Goal: Information Seeking & Learning: Find specific fact

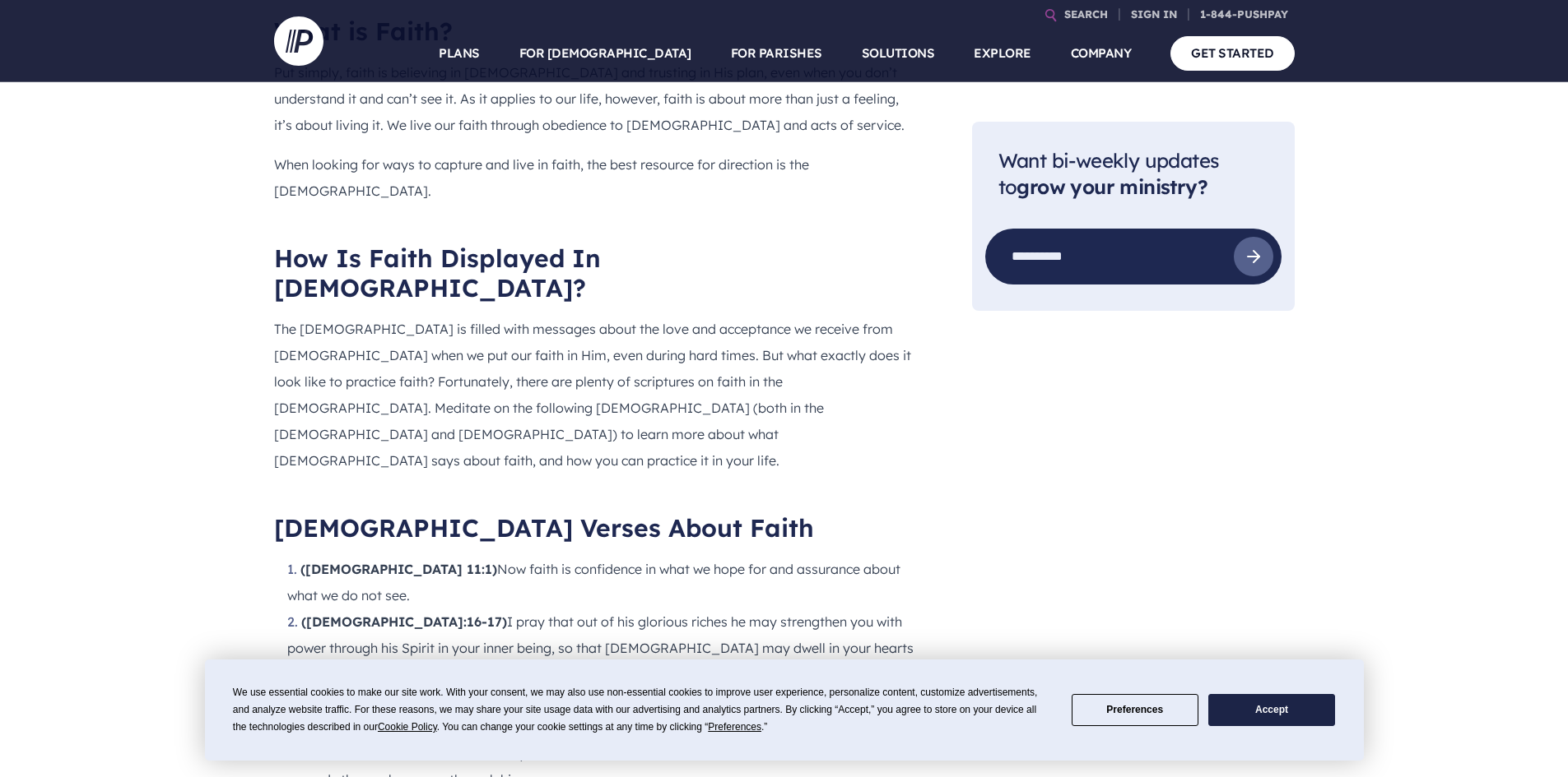
scroll to position [1369, 0]
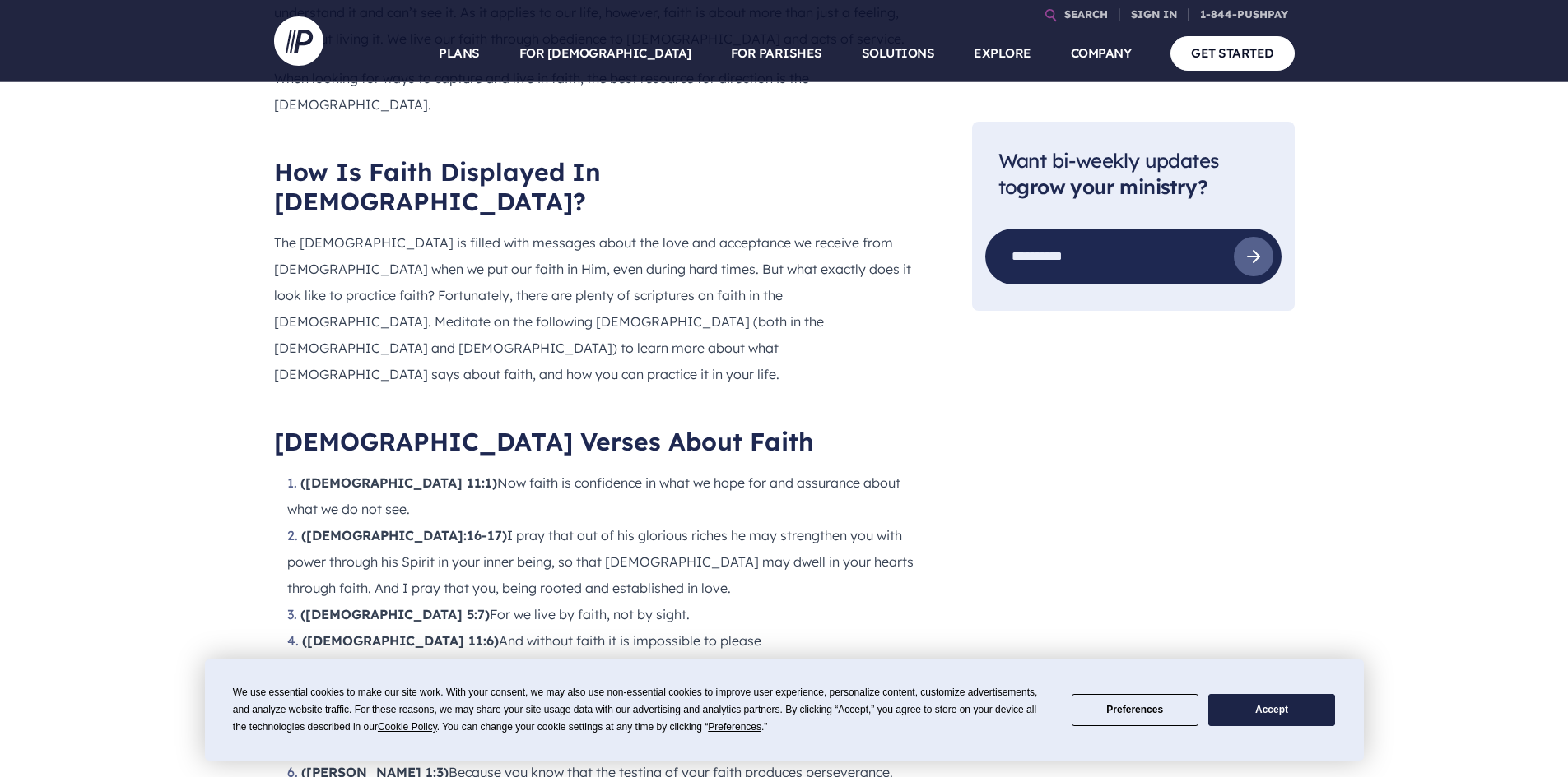
click at [289, 469] on li "([DEMOGRAPHIC_DATA] 11:1) Now faith is confidence in what we hope for and assur…" at bounding box center [603, 496] width 632 height 52
drag, startPoint x: 307, startPoint y: 328, endPoint x: 874, endPoint y: 350, distance: 567.4
click at [916, 469] on li "([DEMOGRAPHIC_DATA] 11:1) Now faith is confidence in what we hope for and assur…" at bounding box center [603, 496] width 632 height 52
copy li "[DEMOGRAPHIC_DATA] 11:1) Now faith is confidence in what we hope for and assura…"
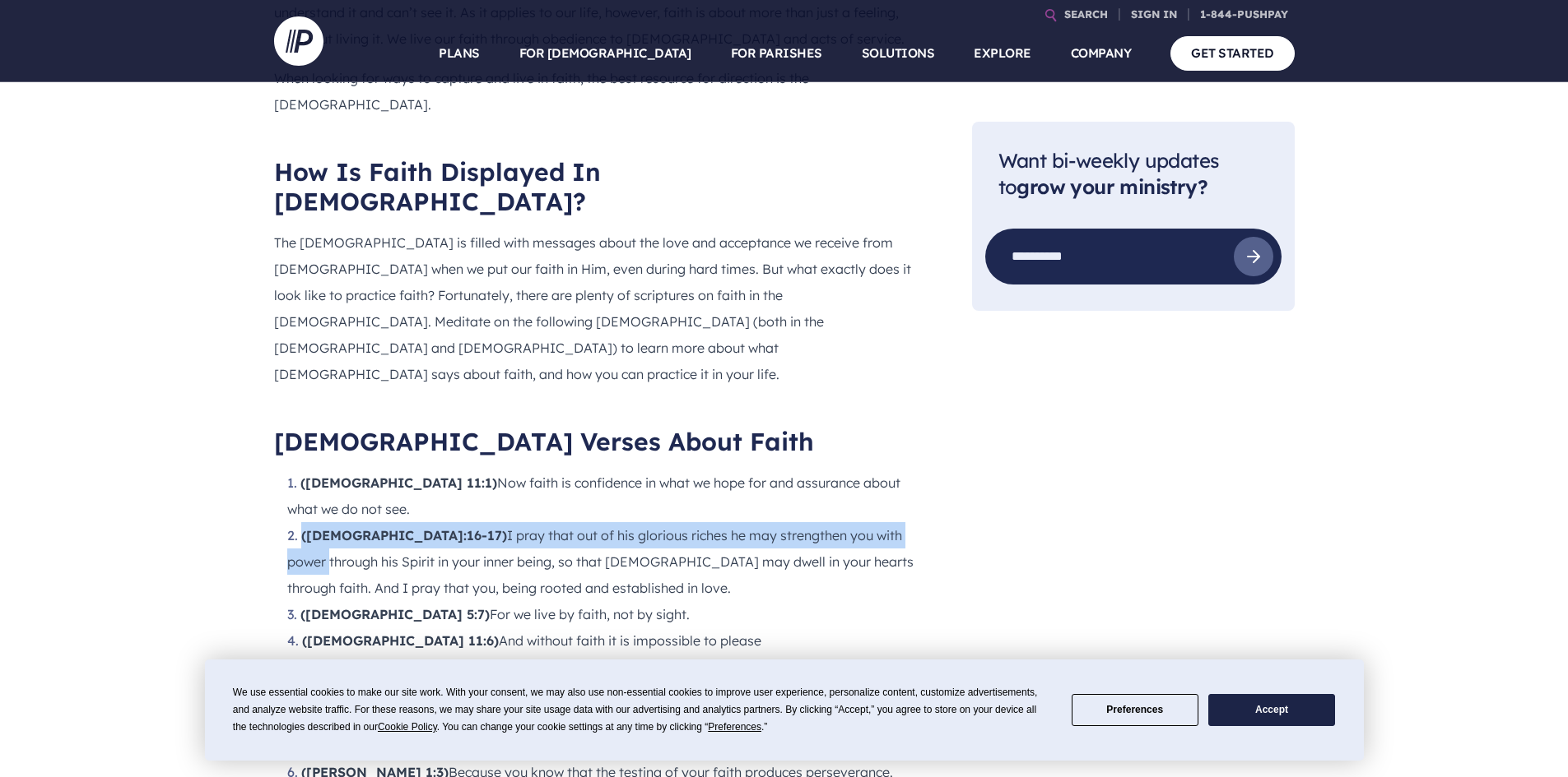
drag, startPoint x: 284, startPoint y: 377, endPoint x: 893, endPoint y: 370, distance: 609.0
copy li "([DEMOGRAPHIC_DATA]:16-17) I pray that out of his glorious riches he may streng…"
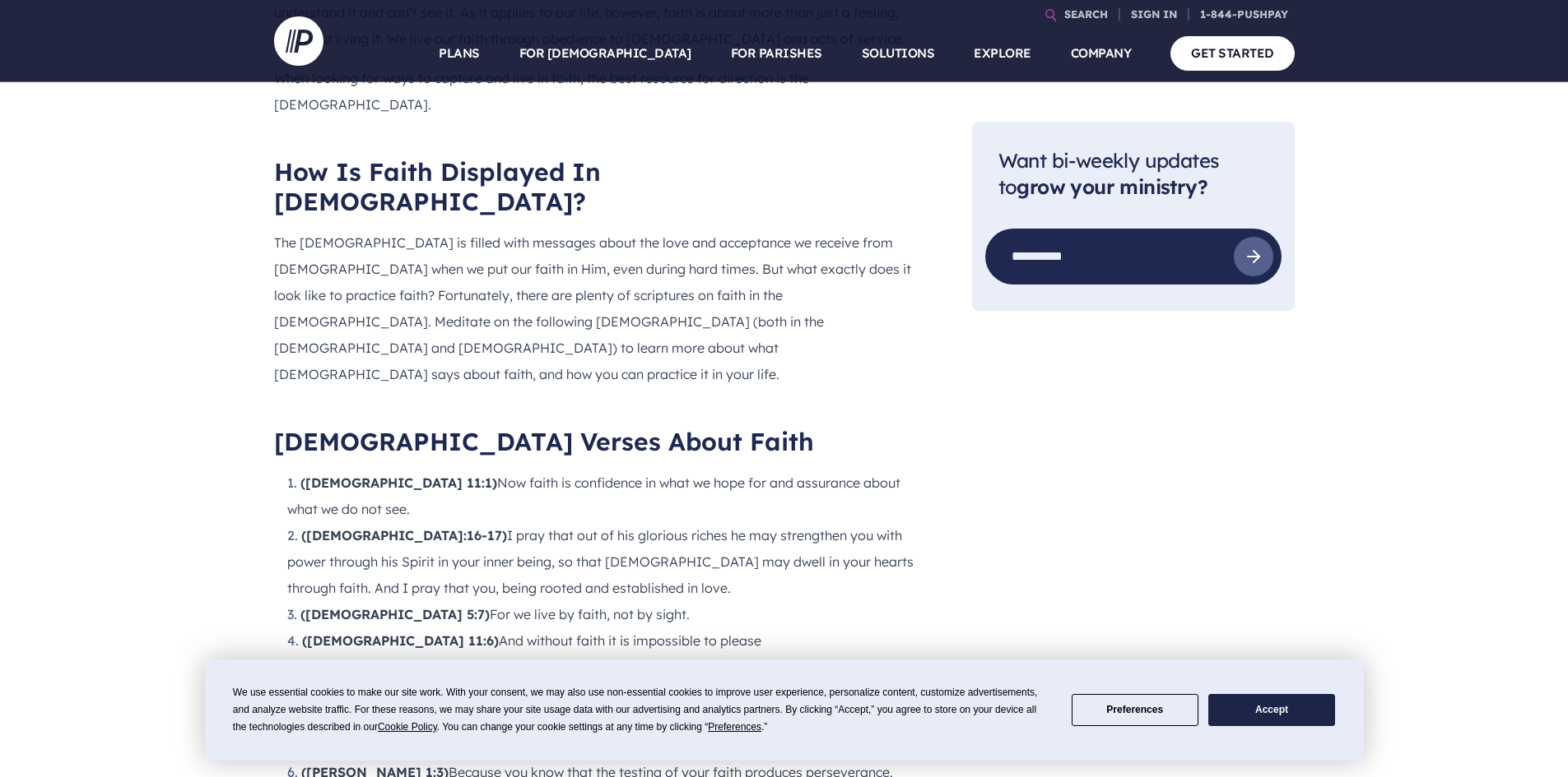
click at [300, 523] on li "([DEMOGRAPHIC_DATA] 3:16-17) I pray that out of his glorious riches he may stre…" at bounding box center [603, 562] width 632 height 79
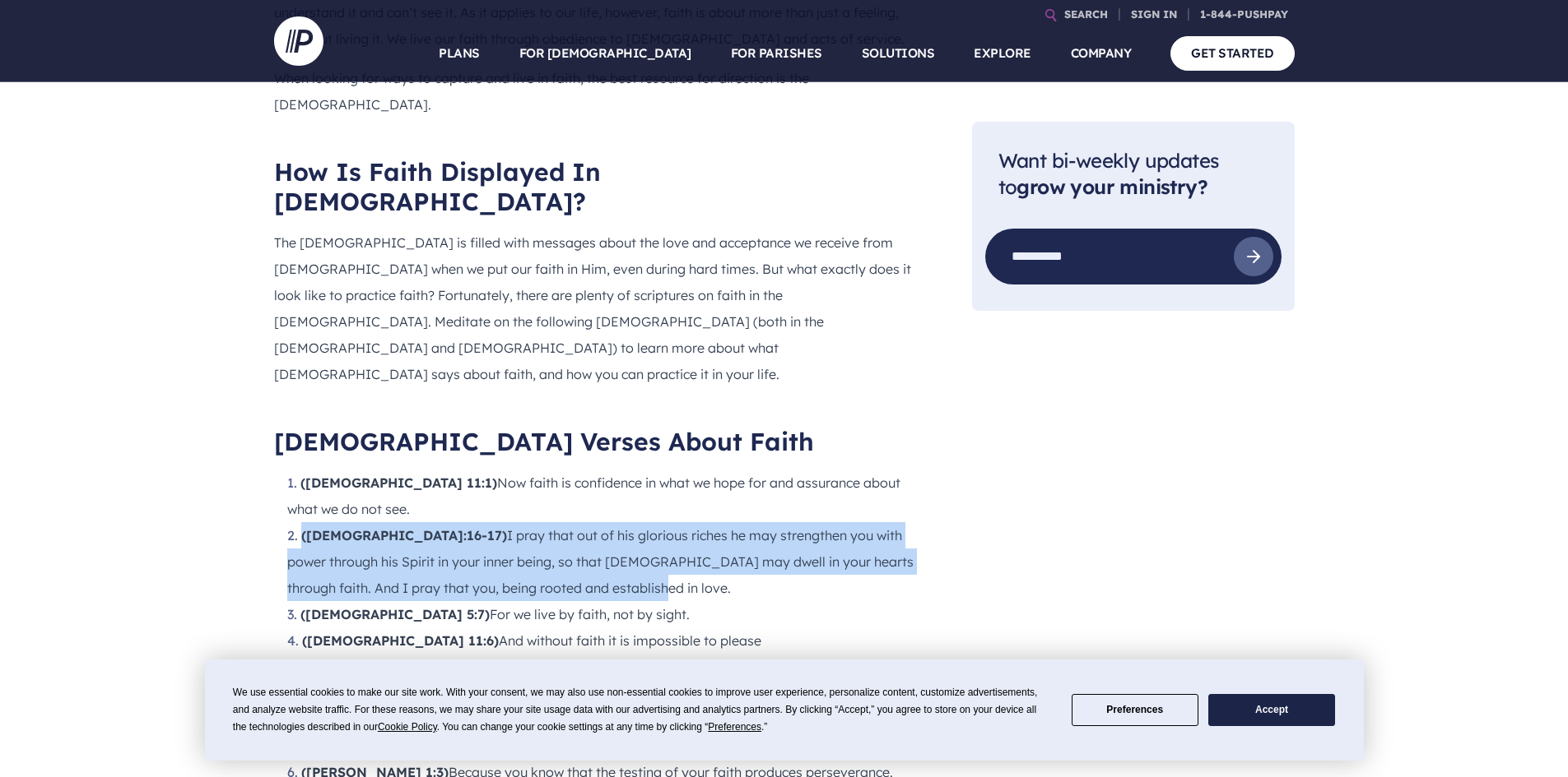
drag, startPoint x: 300, startPoint y: 379, endPoint x: 711, endPoint y: 429, distance: 414.0
click at [711, 523] on li "([DEMOGRAPHIC_DATA] 3:16-17) I pray that out of his glorious riches he may stre…" at bounding box center [603, 562] width 632 height 79
copy li "([DEMOGRAPHIC_DATA] 3:16-17) I pray that out of his glorious riches he may stre…"
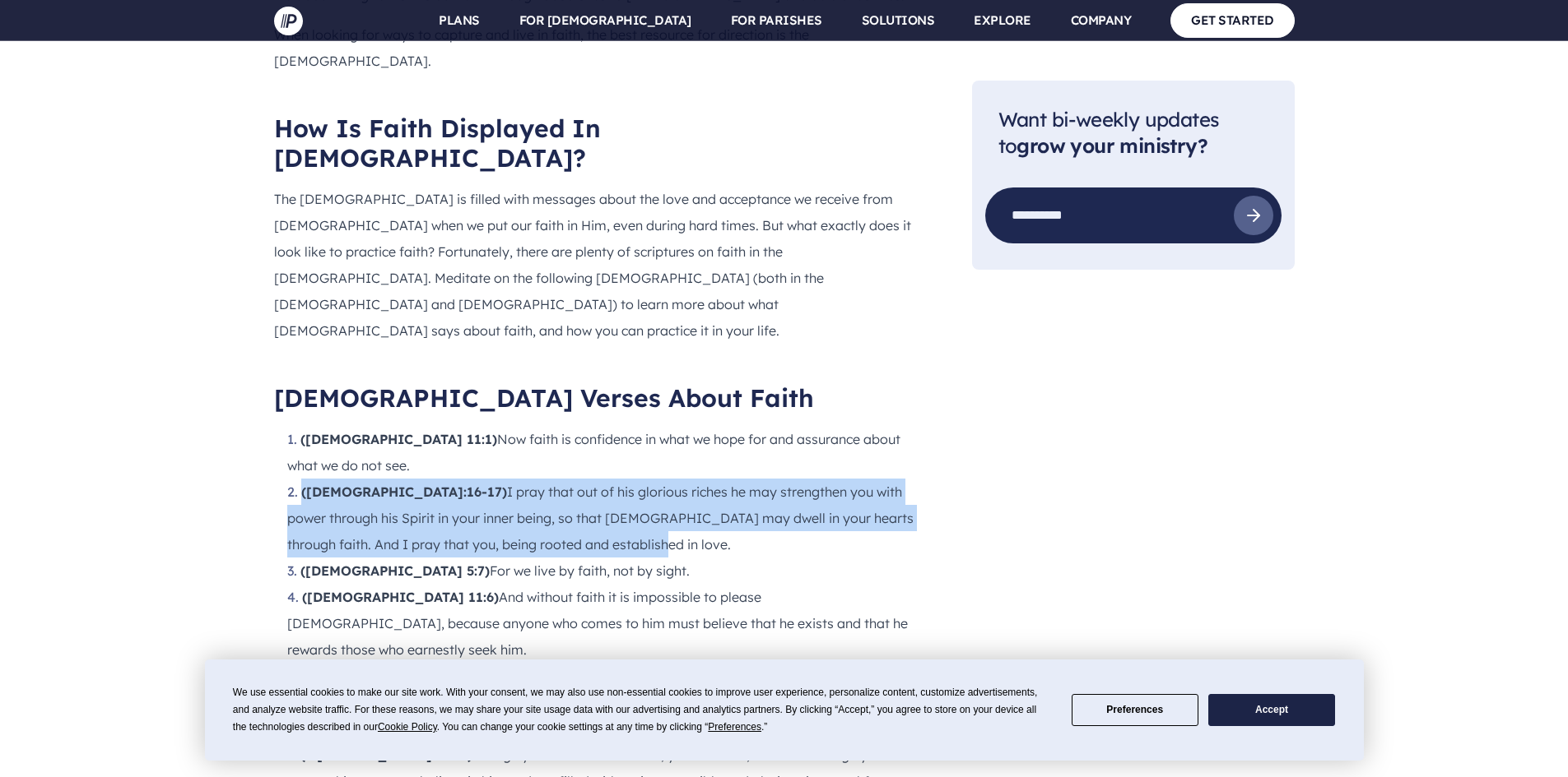
scroll to position [1451, 0]
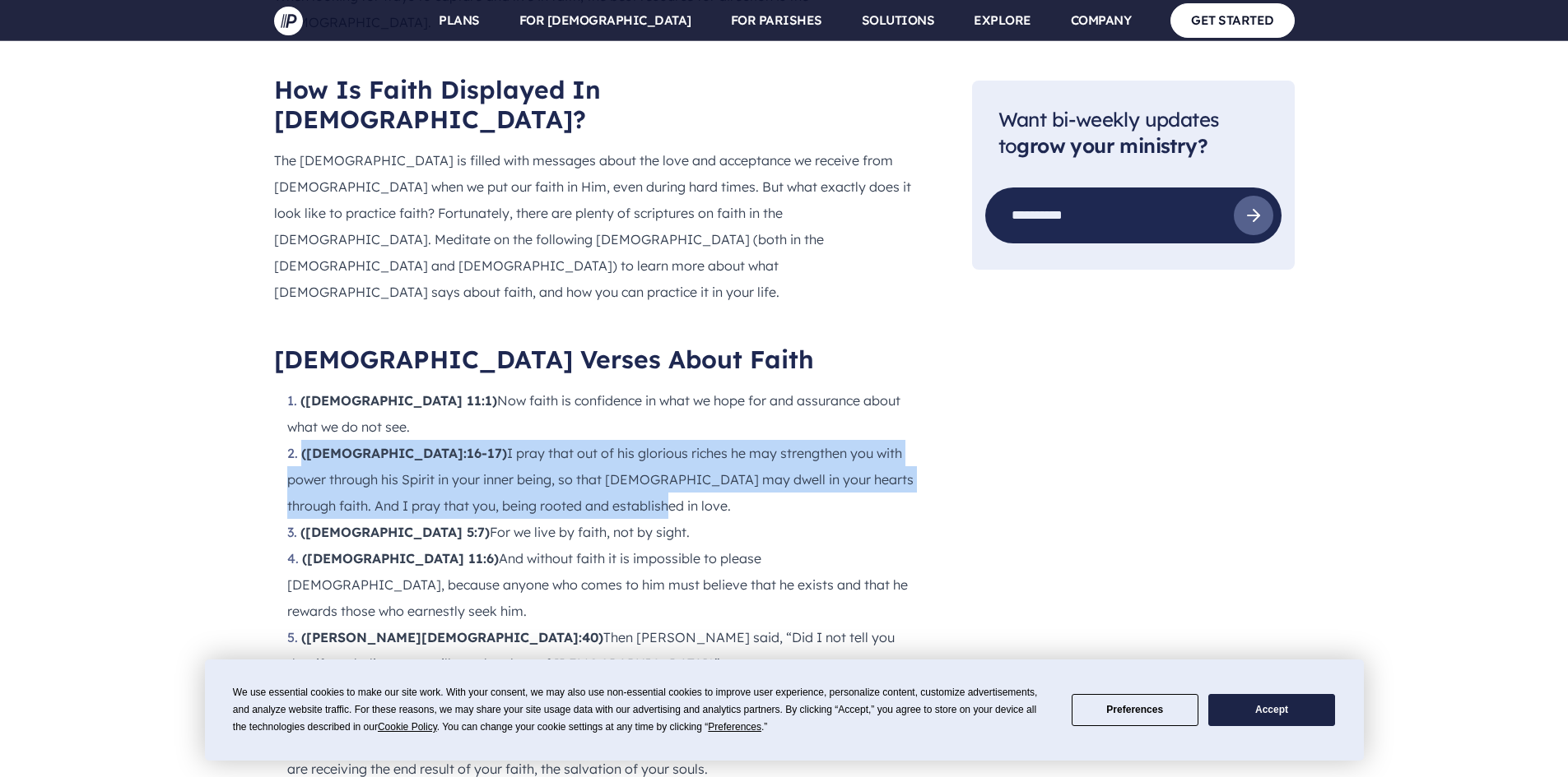
drag, startPoint x: 300, startPoint y: 375, endPoint x: 663, endPoint y: 385, distance: 363.1
click at [663, 519] on li "([DEMOGRAPHIC_DATA] 5:7) For we live by faith, not by sight." at bounding box center [603, 532] width 632 height 26
copy li "([DEMOGRAPHIC_DATA] 5:7) For we live by faith, not by sight."
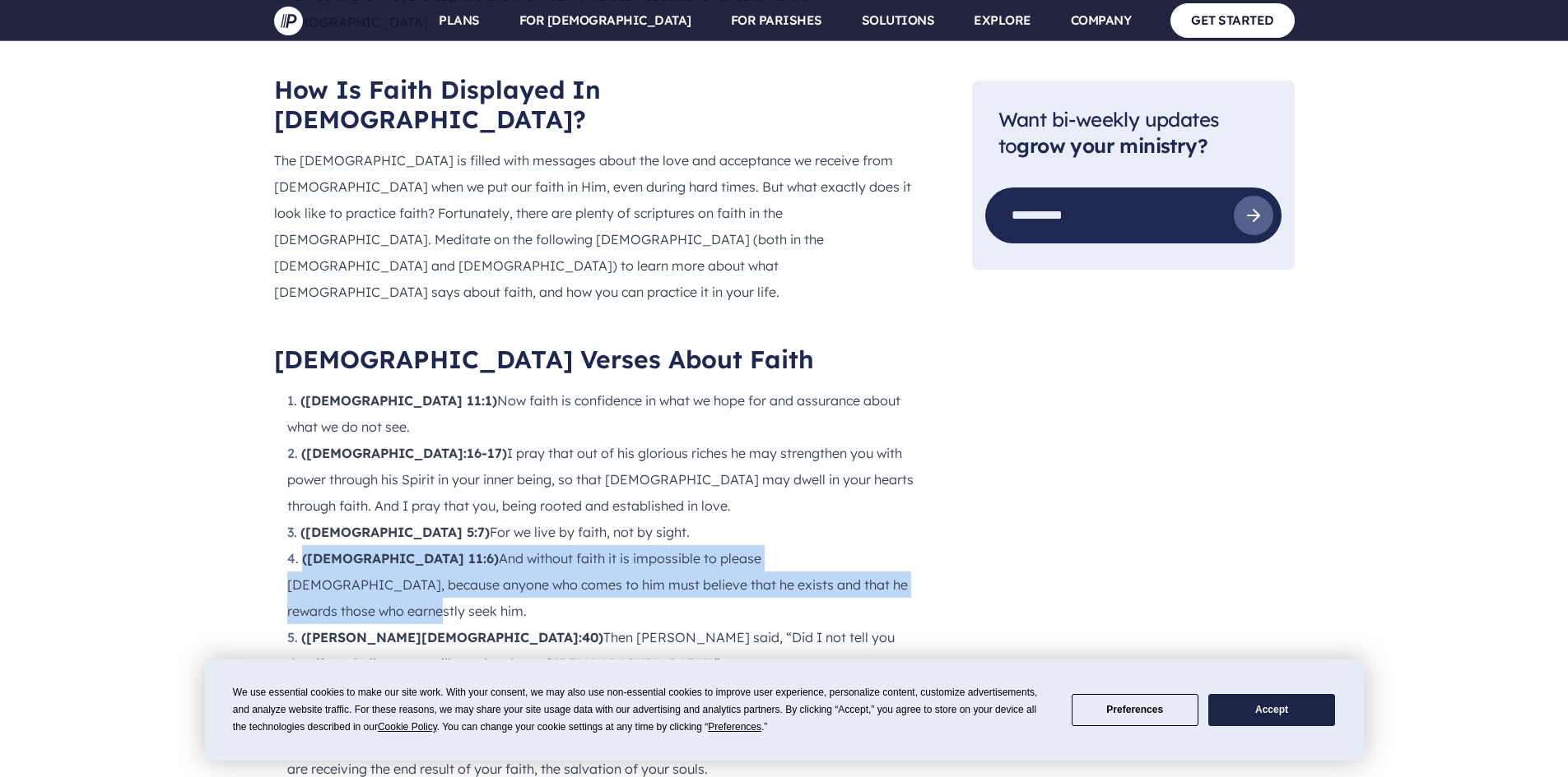
drag, startPoint x: 284, startPoint y: 402, endPoint x: 838, endPoint y: 437, distance: 555.1
copy li "([DEMOGRAPHIC_DATA] 11:6) And without faith it is impossible to please [DEMOGRA…"
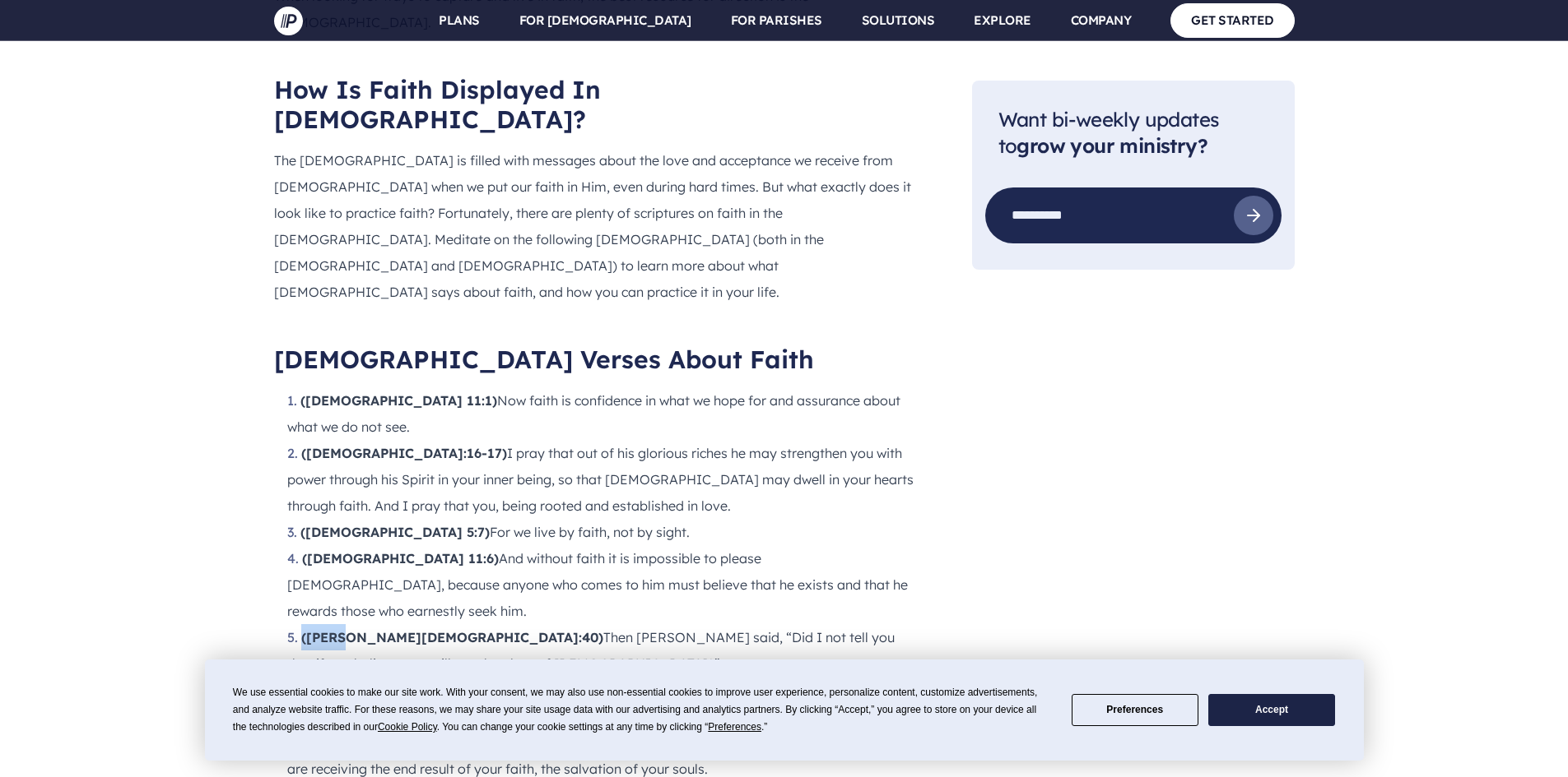
drag, startPoint x: 284, startPoint y: 455, endPoint x: 345, endPoint y: 466, distance: 62.0
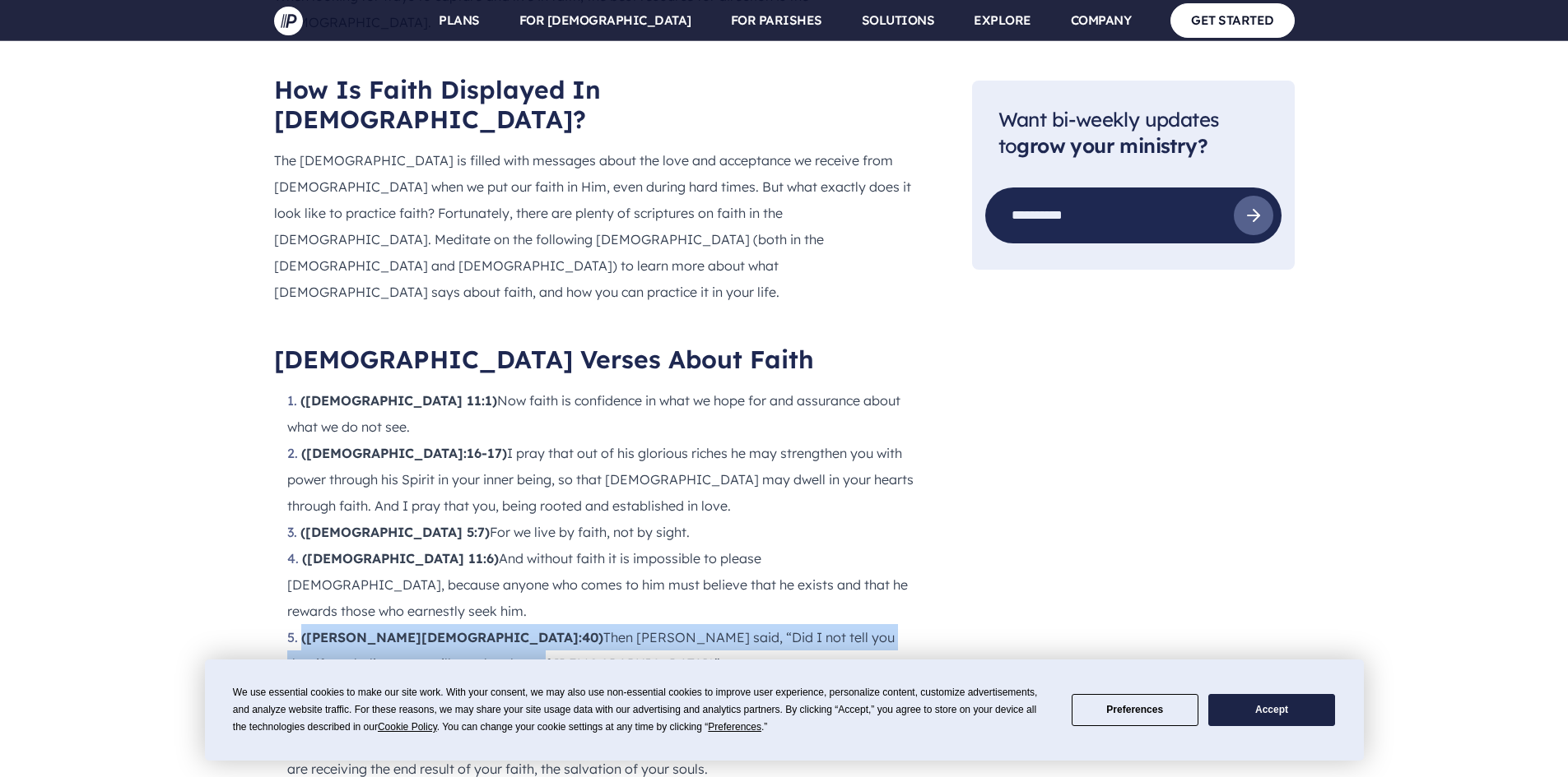
drag, startPoint x: 286, startPoint y: 455, endPoint x: 850, endPoint y: 455, distance: 564.0
click at [907, 624] on li "([PERSON_NAME][DEMOGRAPHIC_DATA]:40) Then [PERSON_NAME] said, “Did I not tell y…" at bounding box center [603, 650] width 632 height 52
copy li "([PERSON_NAME][DEMOGRAPHIC_DATA]:40) Then [PERSON_NAME] said, “Did I not tell y…"
drag, startPoint x: 285, startPoint y: 482, endPoint x: 887, endPoint y: 479, distance: 602.0
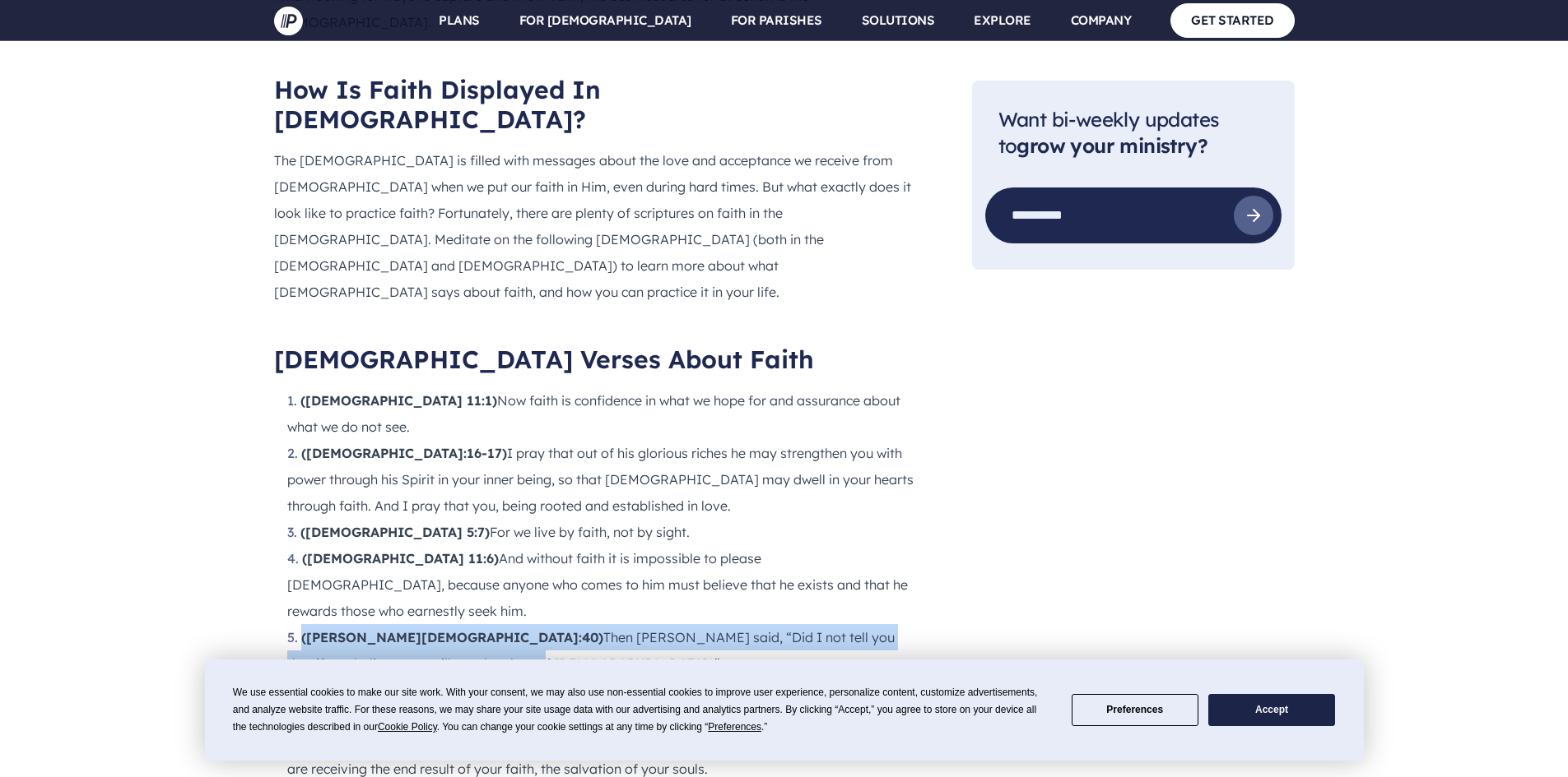
copy li "([PERSON_NAME] 1:3) Because you know that the testing of your faith produces pe…"
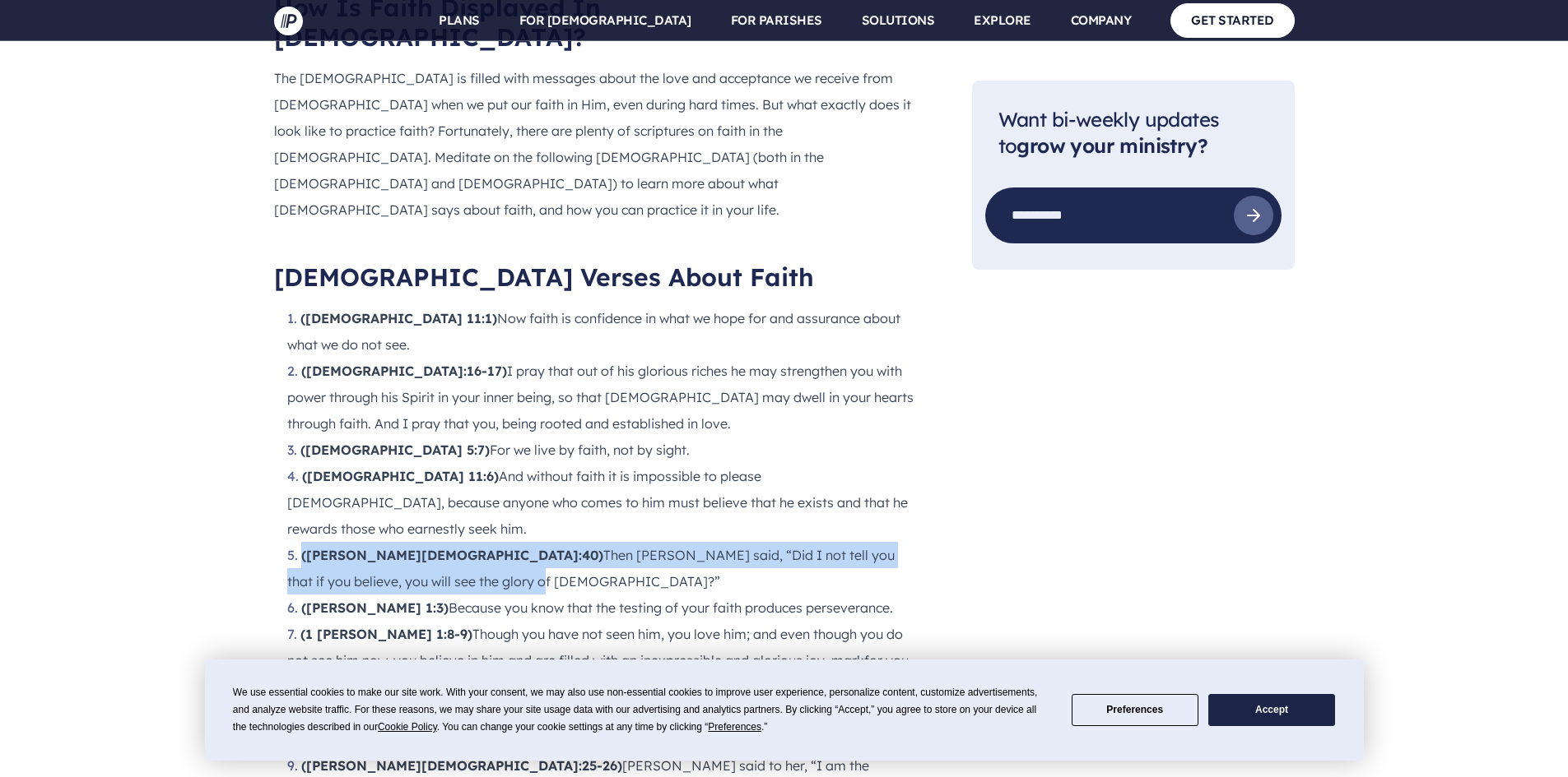
scroll to position [1615, 0]
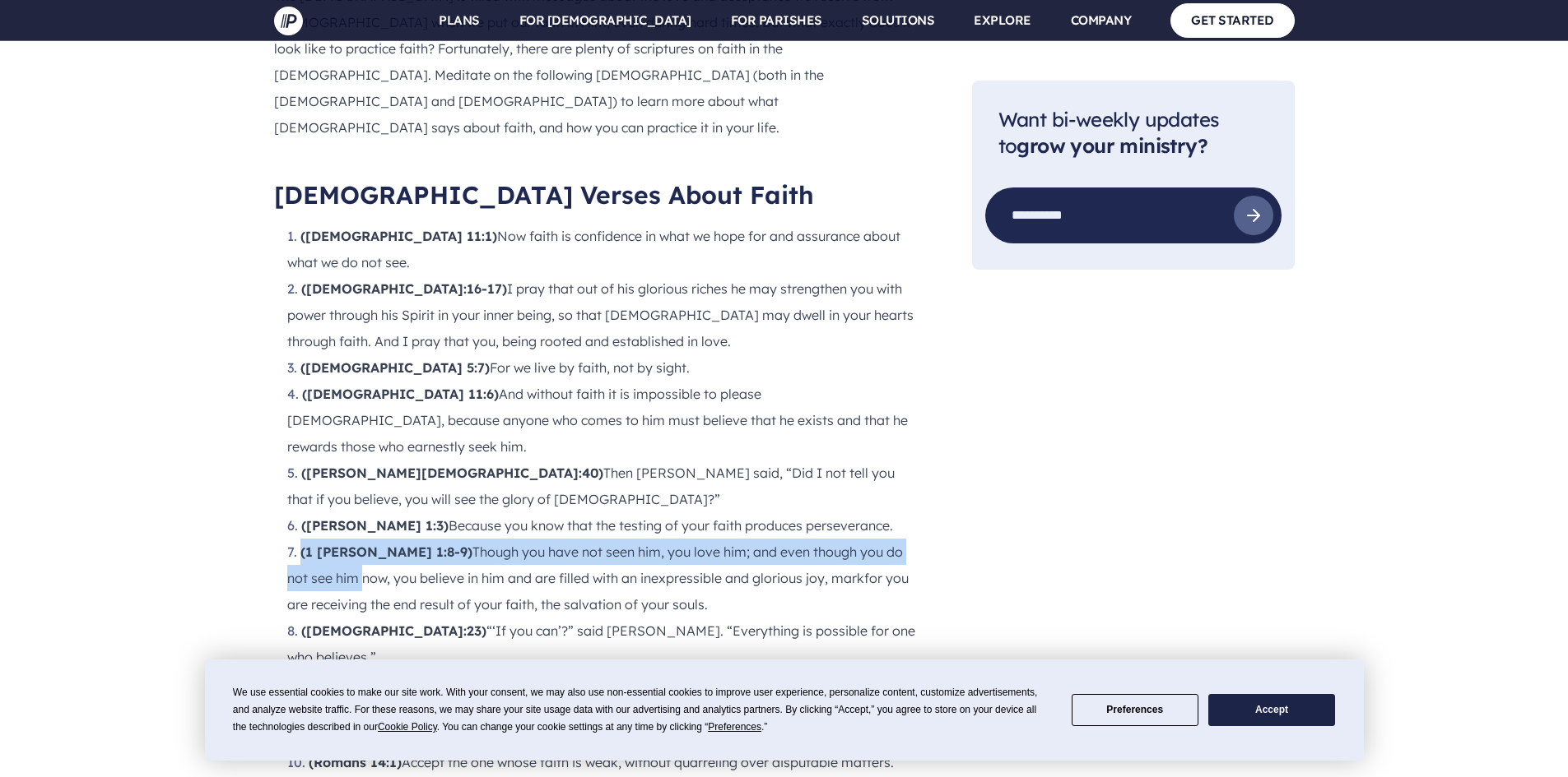
drag, startPoint x: 300, startPoint y: 343, endPoint x: 924, endPoint y: 351, distance: 624.1
click at [924, 351] on div "Are you looking for some great [DEMOGRAPHIC_DATA] verses about faith? For many …" at bounding box center [596, 678] width 672 height 2702
copy li "(1 [PERSON_NAME] 1:8-9) Though you have not seen him, you love him; and even th…"
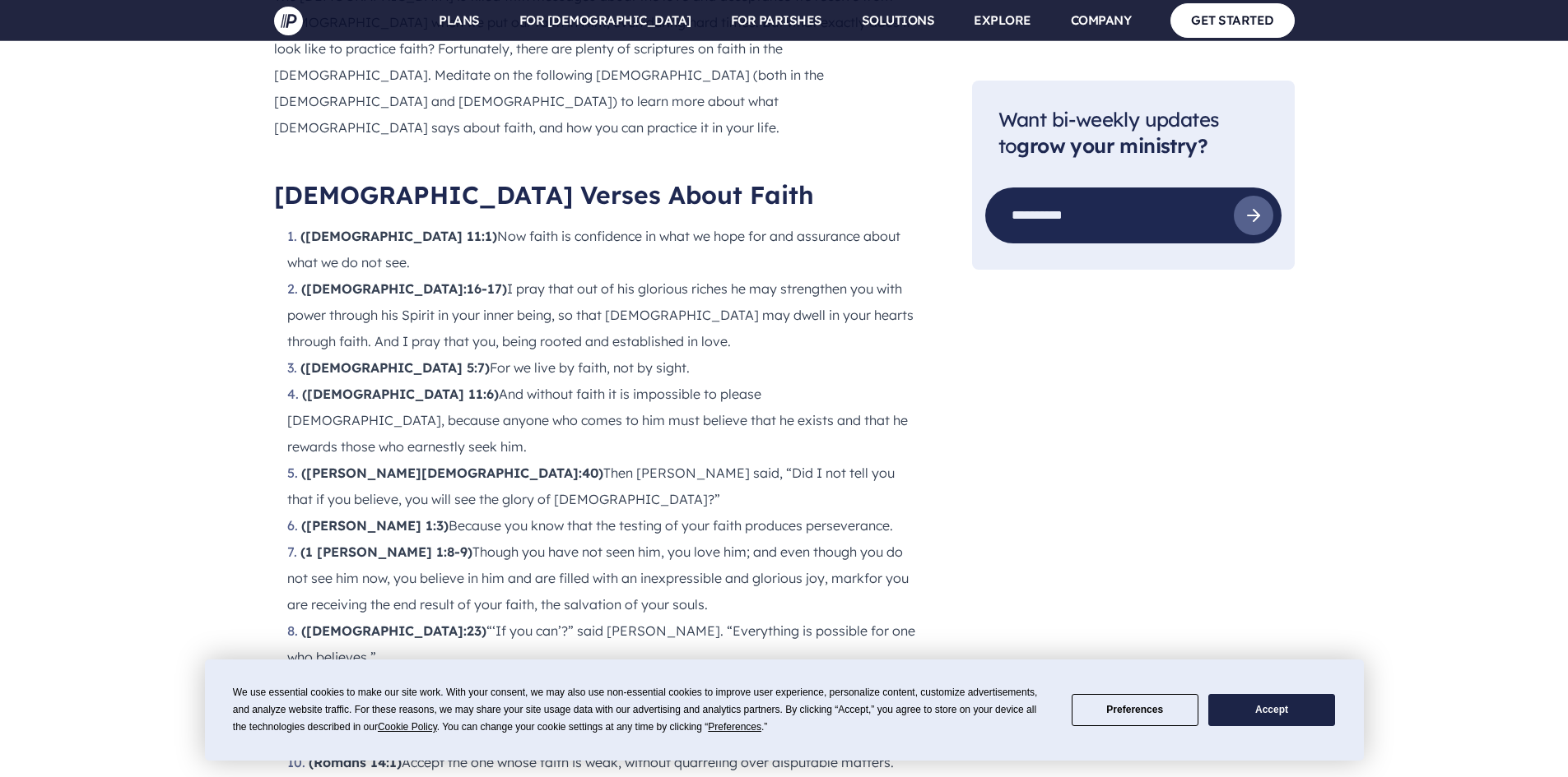
drag, startPoint x: 301, startPoint y: 343, endPoint x: 649, endPoint y: 391, distance: 351.3
click at [649, 538] on li "(1 [PERSON_NAME] 1:8-9) Though you have not seen him, you love him; and even th…" at bounding box center [603, 578] width 632 height 79
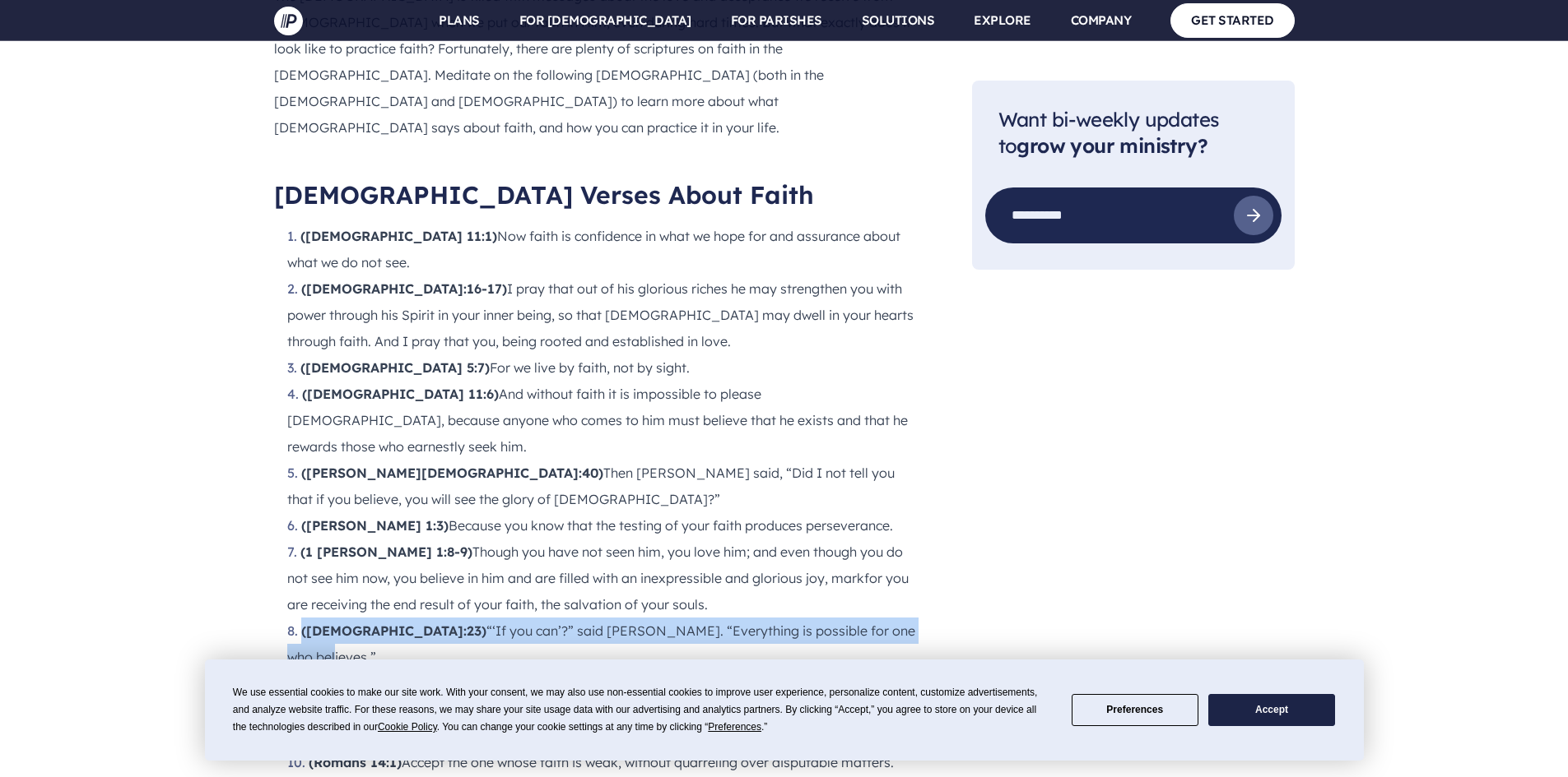
drag, startPoint x: 300, startPoint y: 423, endPoint x: 845, endPoint y: 421, distance: 545.0
click at [869, 618] on li "([DEMOGRAPHIC_DATA]:23) “‘If you can’?” said [PERSON_NAME]. “Everything is poss…" at bounding box center [603, 644] width 632 height 52
